Goal: Task Accomplishment & Management: Manage account settings

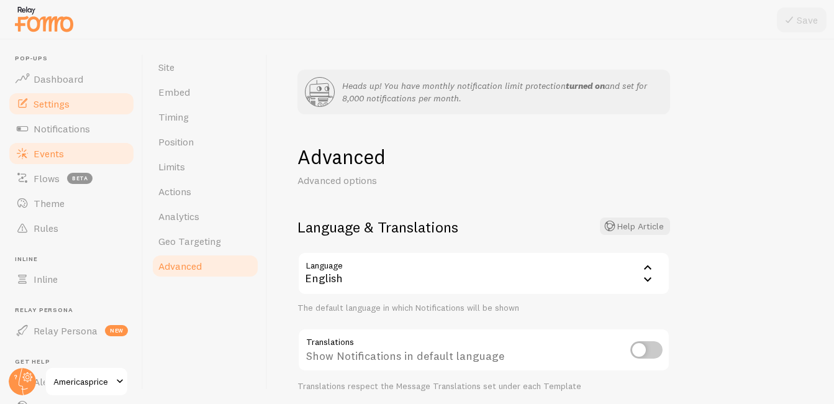
click at [58, 162] on link "Events" at bounding box center [71, 153] width 128 height 25
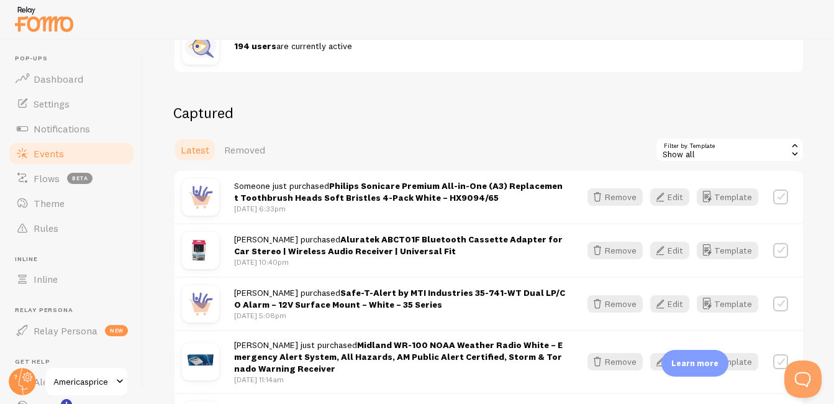
scroll to position [238, 0]
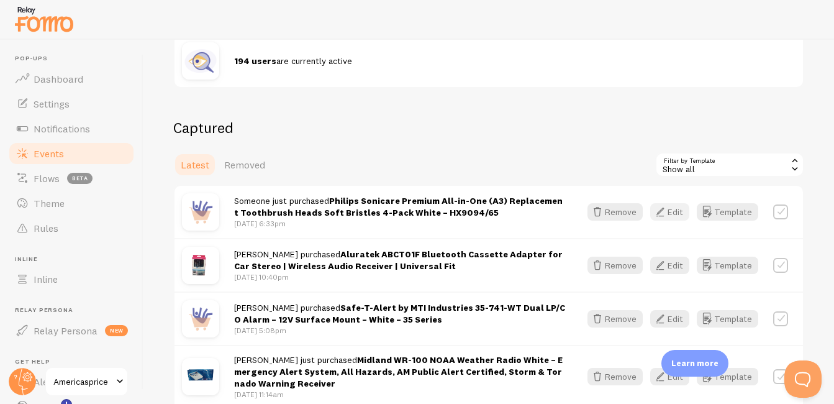
click at [603, 215] on button "Edit" at bounding box center [669, 211] width 39 height 17
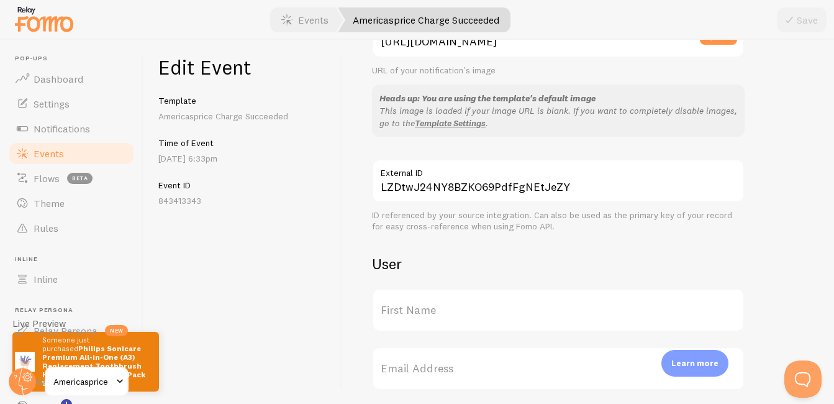
scroll to position [350, 0]
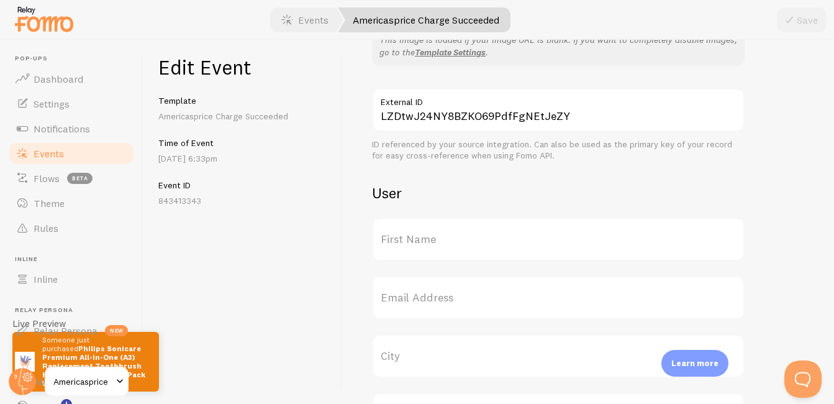
click at [480, 242] on label "First Name" at bounding box center [558, 238] width 373 height 43
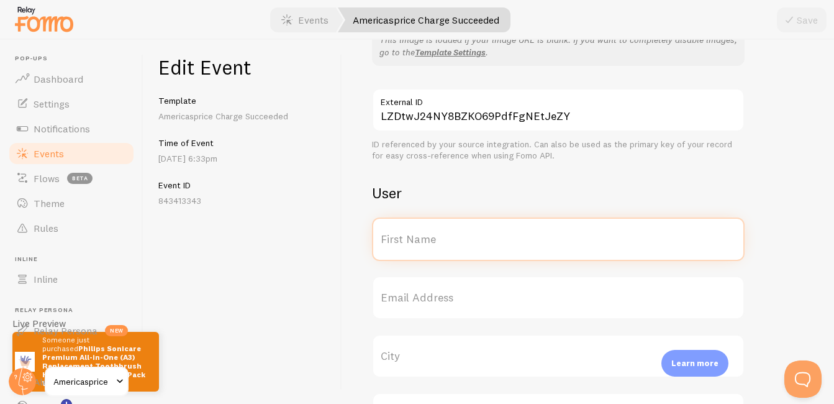
click at [480, 242] on input "First Name" at bounding box center [558, 238] width 373 height 43
type input "[PERSON_NAME]"
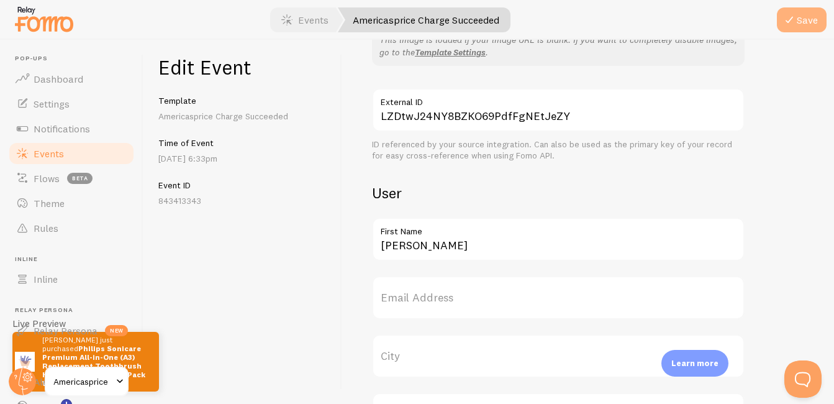
click at [603, 21] on button "Save" at bounding box center [802, 19] width 50 height 25
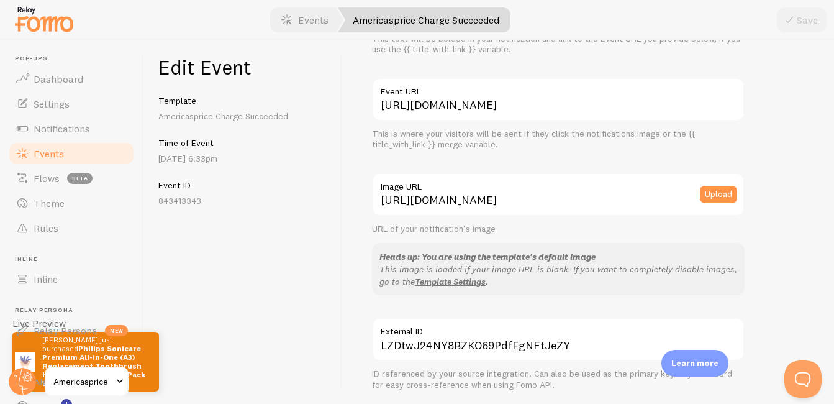
scroll to position [0, 0]
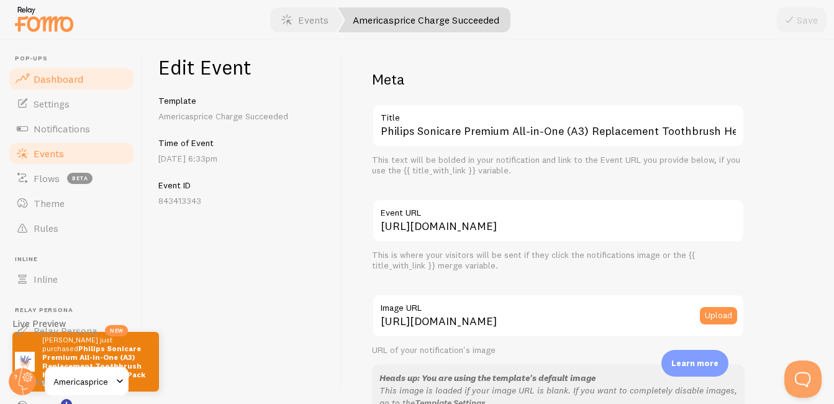
click at [75, 81] on span "Dashboard" at bounding box center [59, 79] width 50 height 12
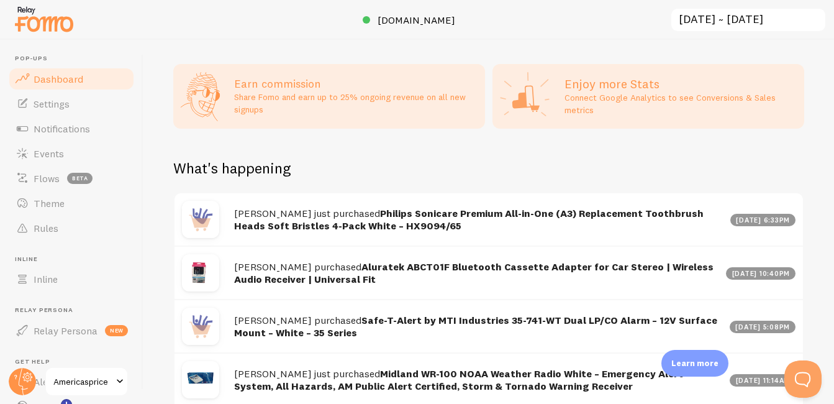
scroll to position [542, 0]
